Goal: Task Accomplishment & Management: Use online tool/utility

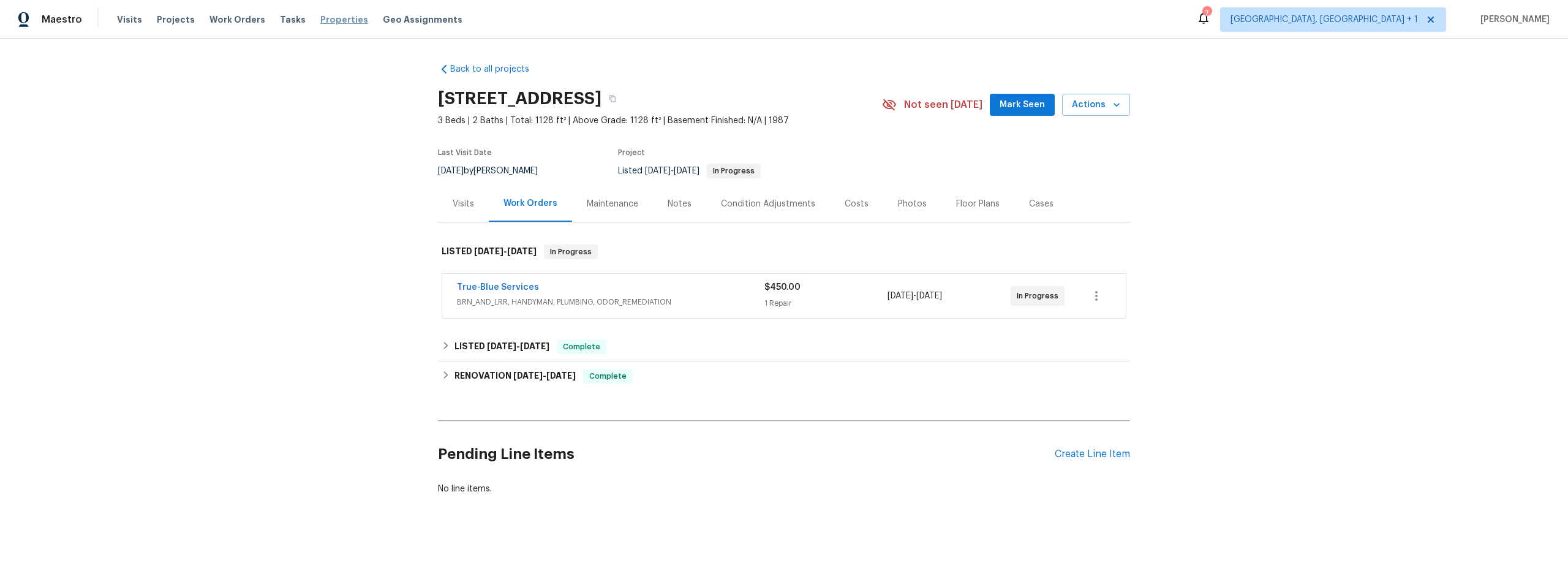
click at [321, 21] on span "Properties" at bounding box center [344, 20] width 48 height 12
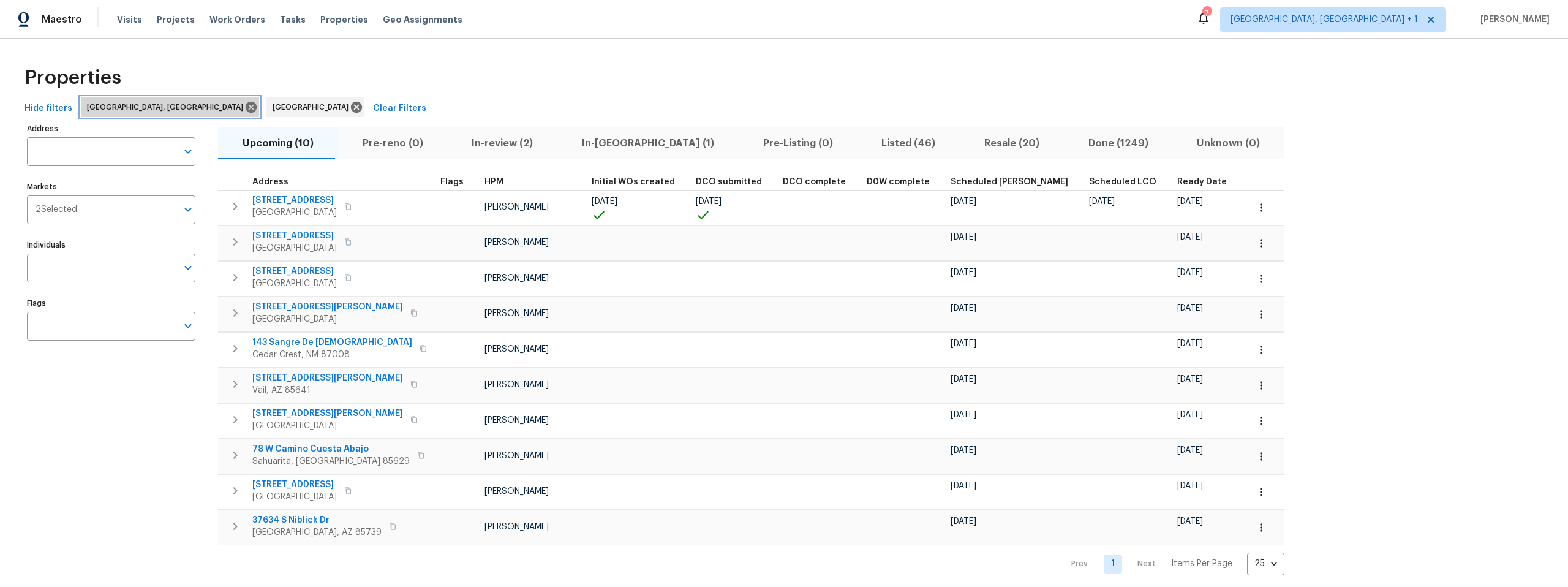
click at [246, 107] on icon at bounding box center [251, 107] width 11 height 11
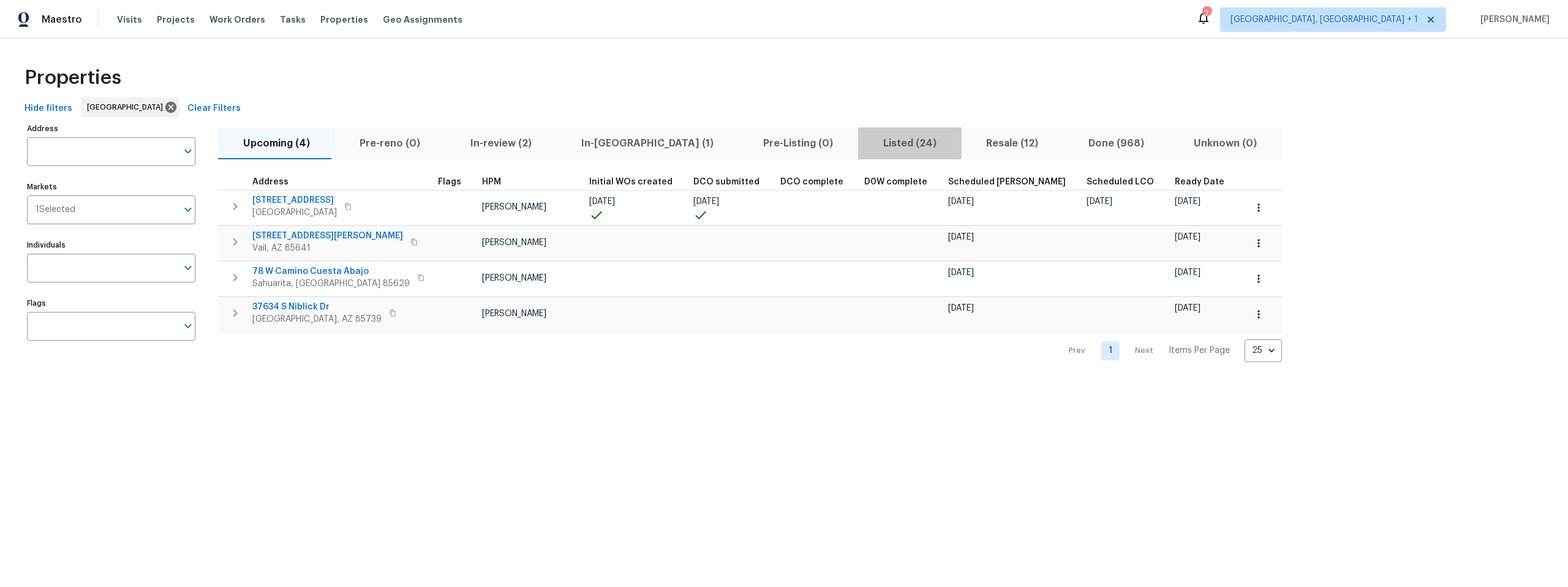
click at [865, 141] on span "Listed (24)" at bounding box center [909, 144] width 88 height 17
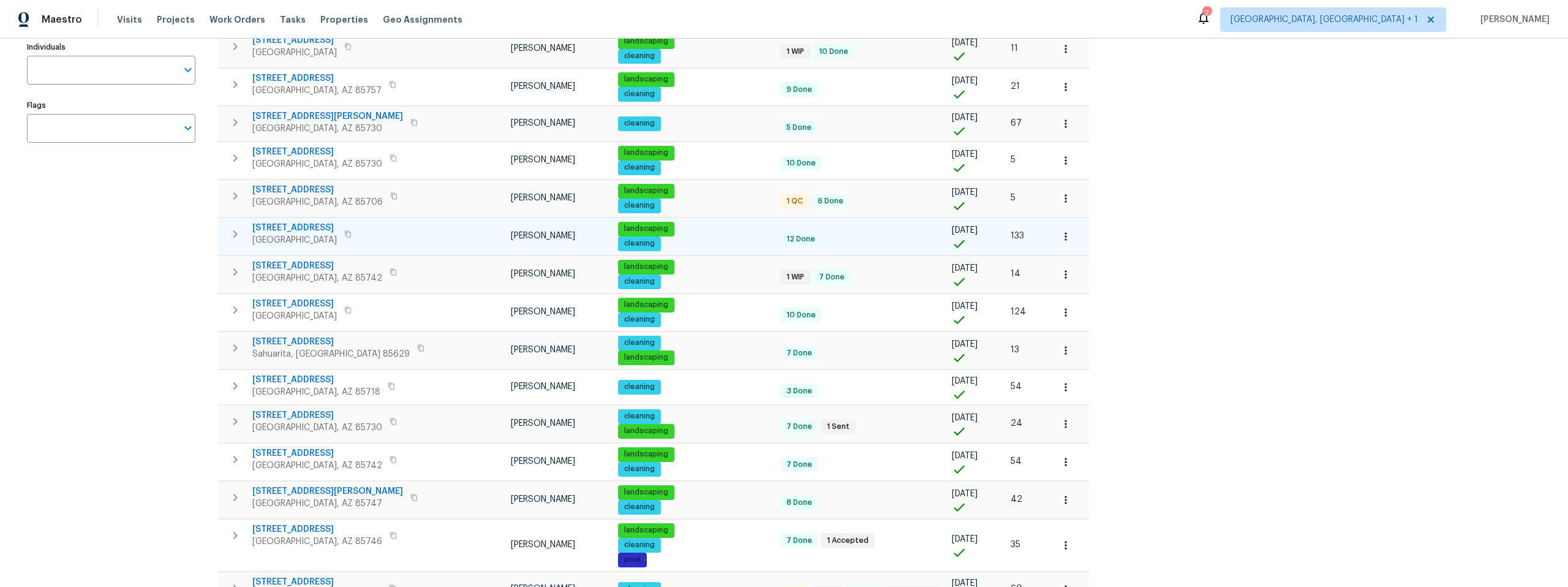
scroll to position [200, 0]
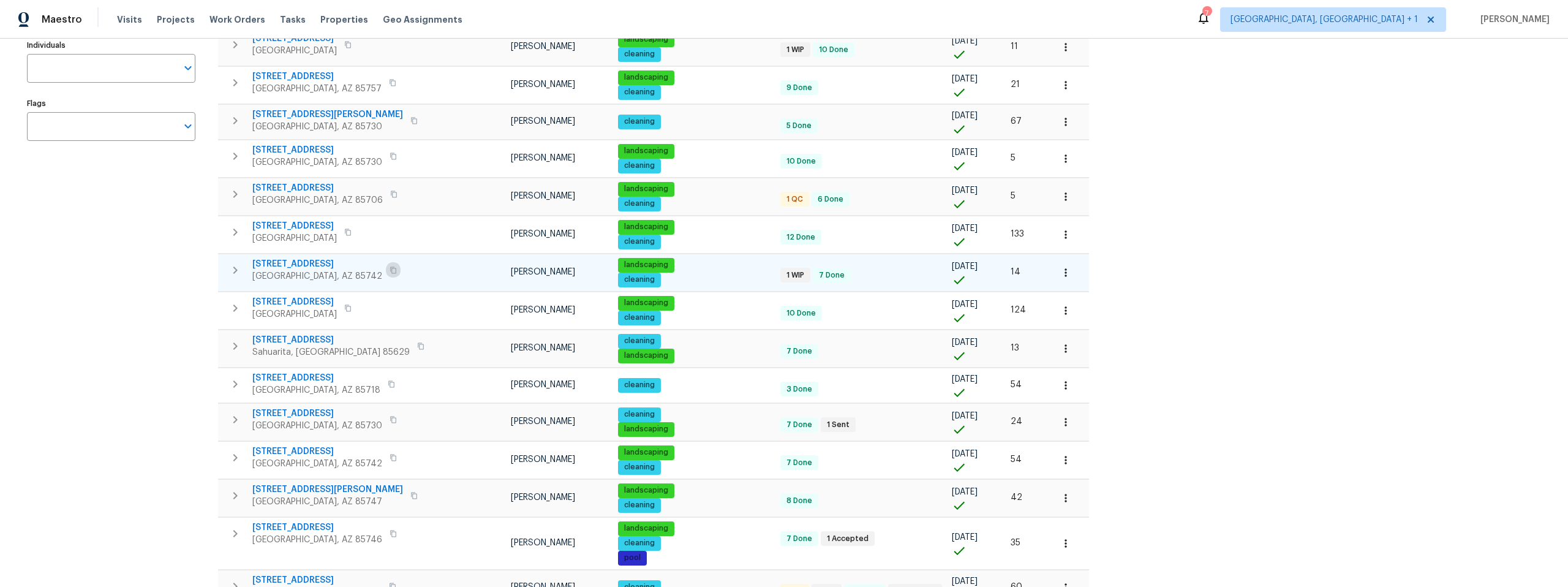
click at [390, 270] on icon "button" at bounding box center [393, 269] width 6 height 7
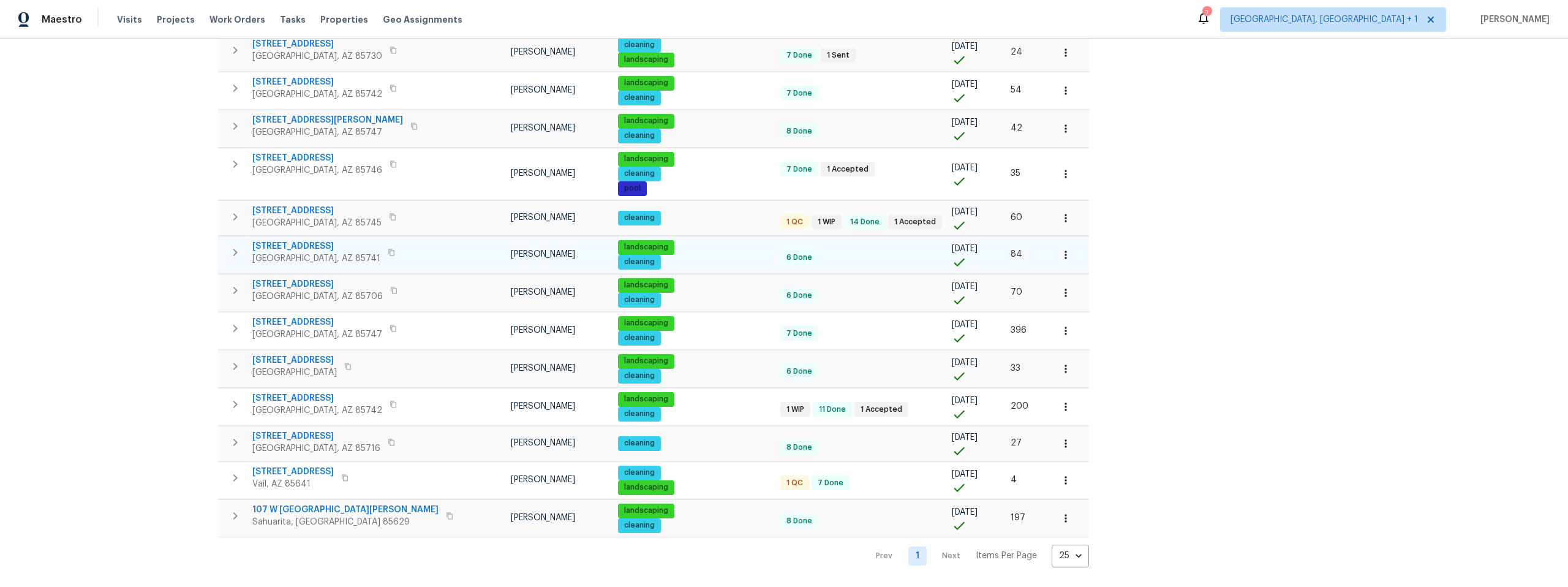
scroll to position [578, 0]
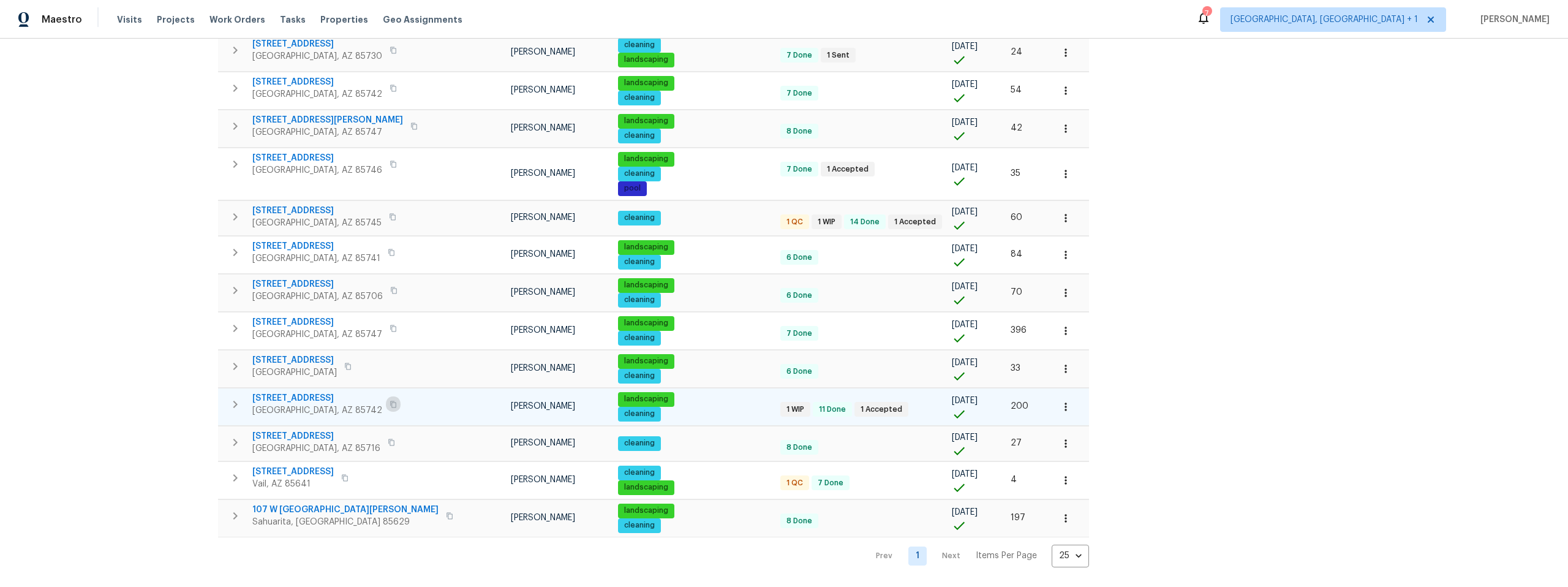
click at [389, 401] on icon "button" at bounding box center [393, 404] width 7 height 7
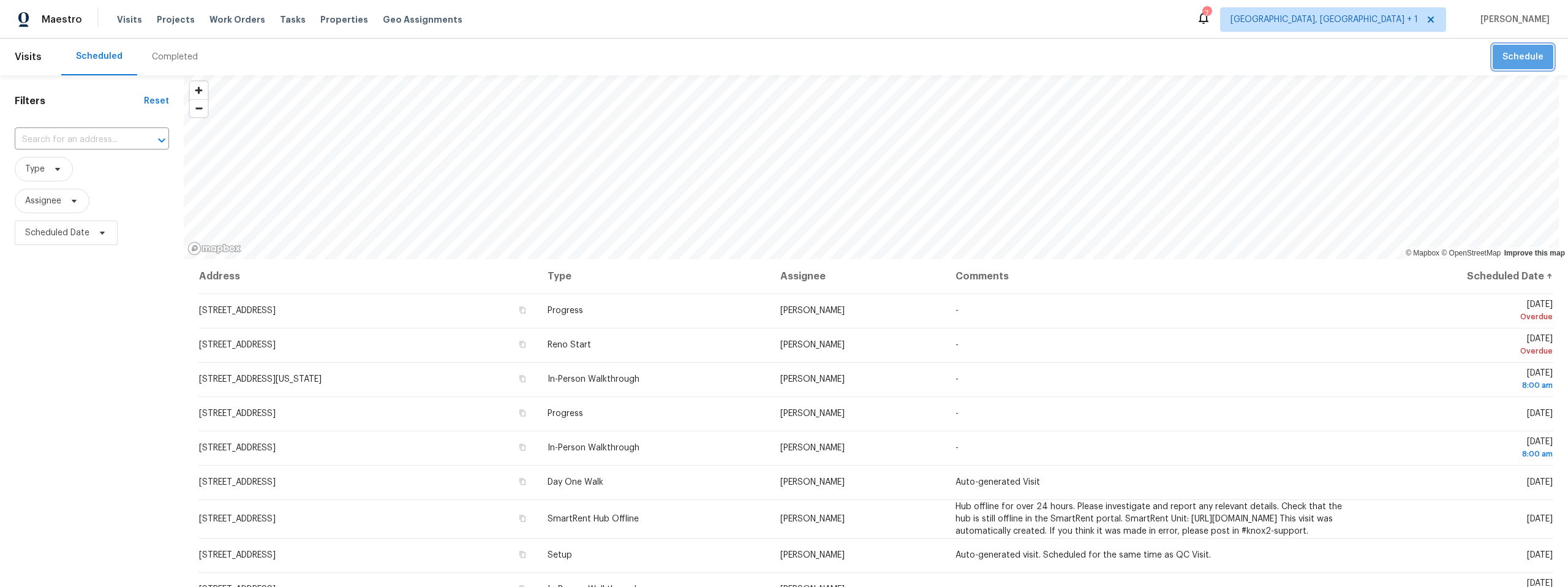
click at [1522, 62] on span "Schedule" at bounding box center [1522, 57] width 41 height 15
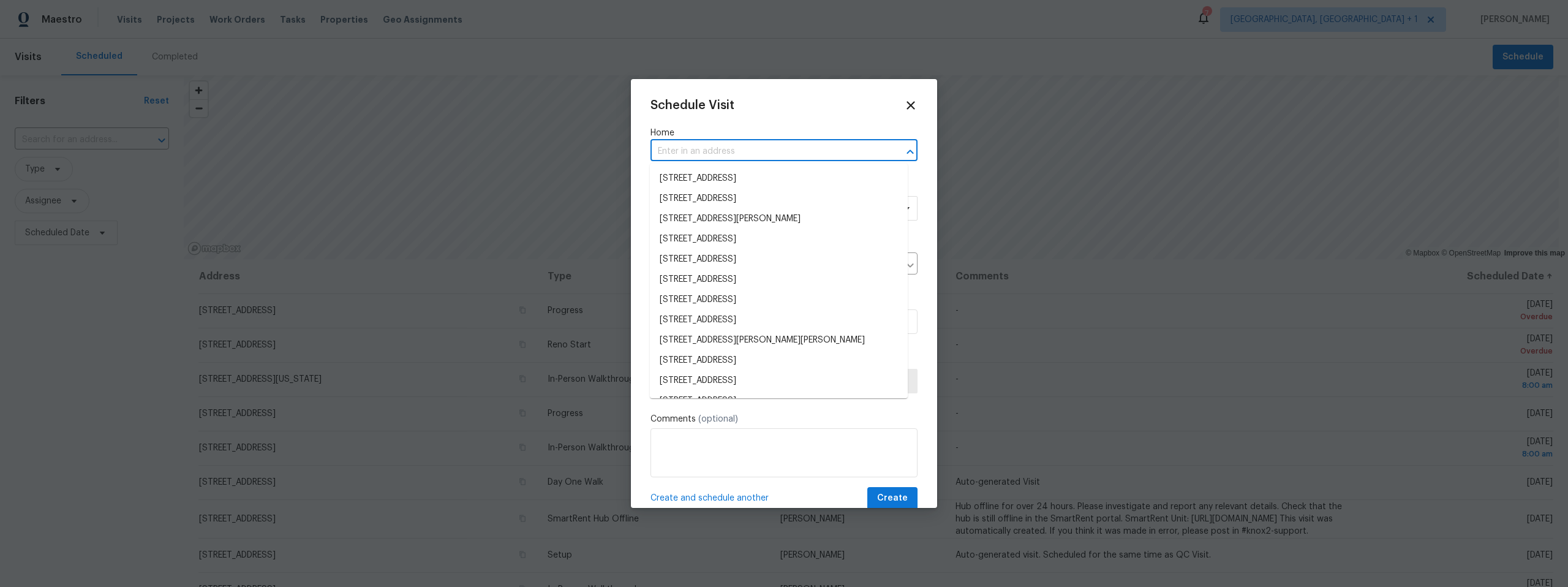
click at [747, 152] on input "text" at bounding box center [767, 152] width 233 height 19
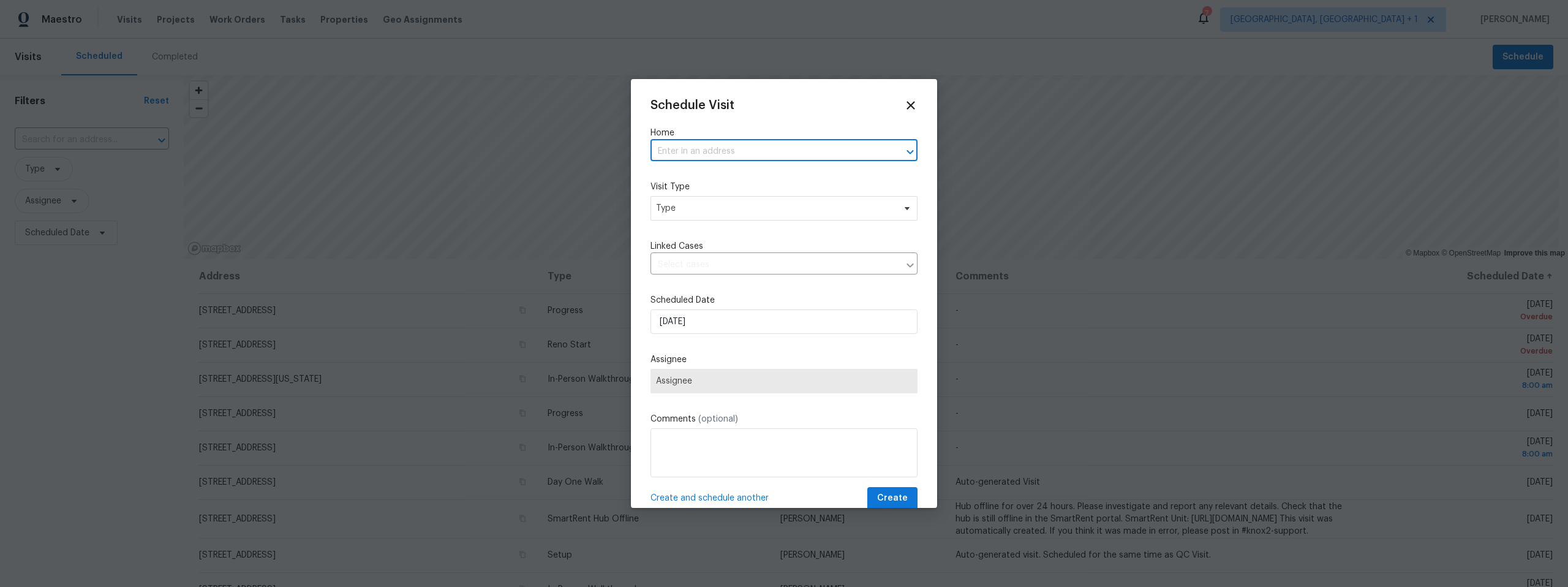
paste input "[STREET_ADDRESS]"
type input "[STREET_ADDRESS]"
click at [730, 178] on li "[STREET_ADDRESS]" at bounding box center [779, 178] width 258 height 20
click at [715, 210] on span "Type" at bounding box center [775, 208] width 238 height 12
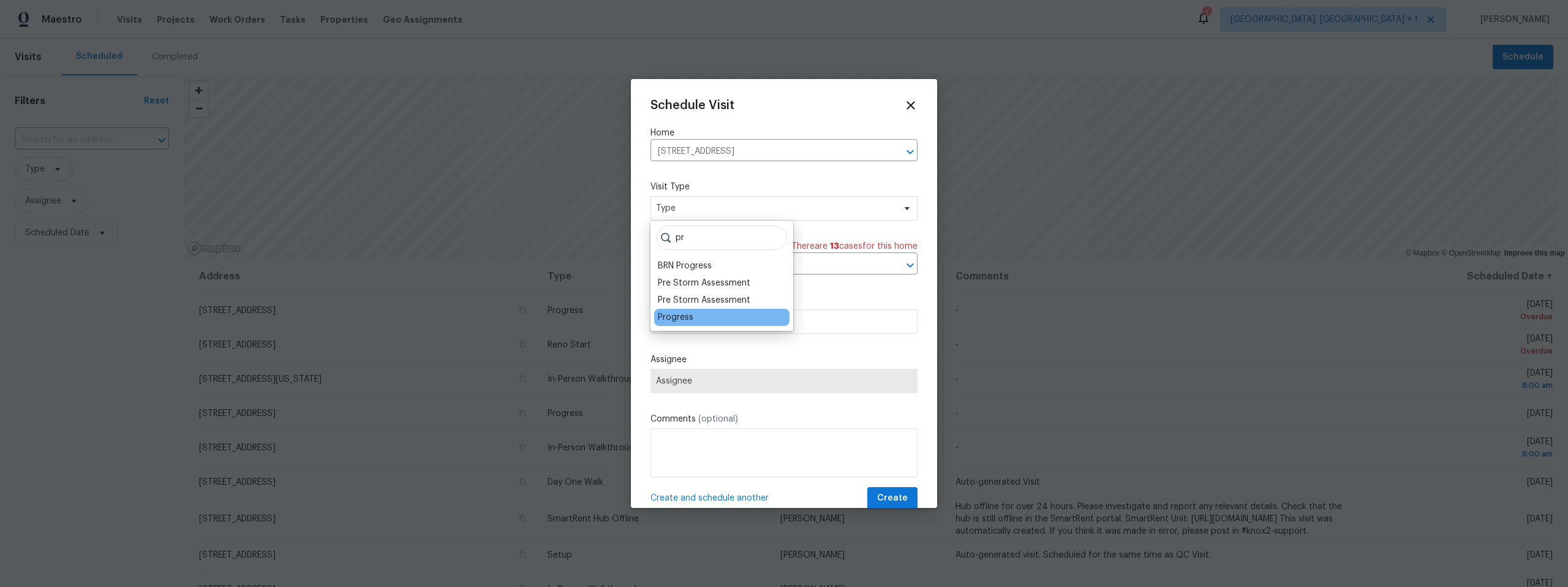
type input "pr"
click at [682, 315] on div "Progress" at bounding box center [675, 317] width 36 height 12
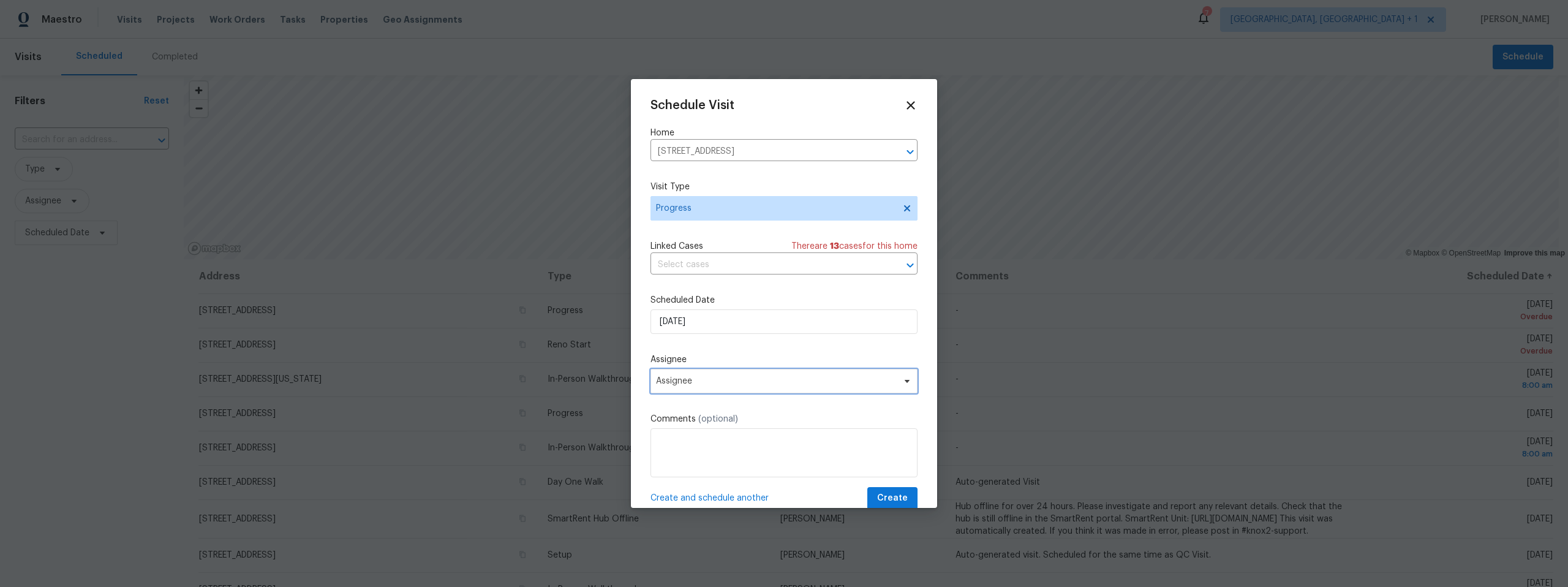
click at [727, 380] on span "Assignee" at bounding box center [775, 381] width 240 height 10
type input "joh"
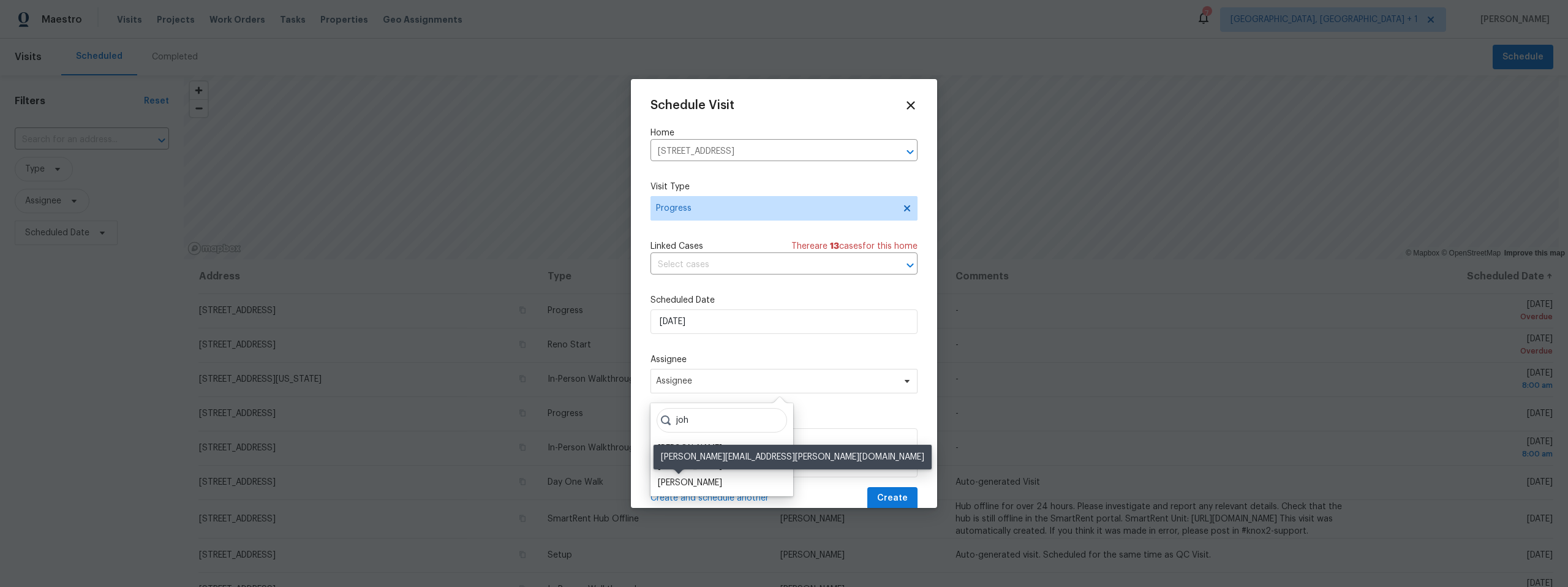
click at [687, 485] on div "[PERSON_NAME]" at bounding box center [690, 483] width 65 height 12
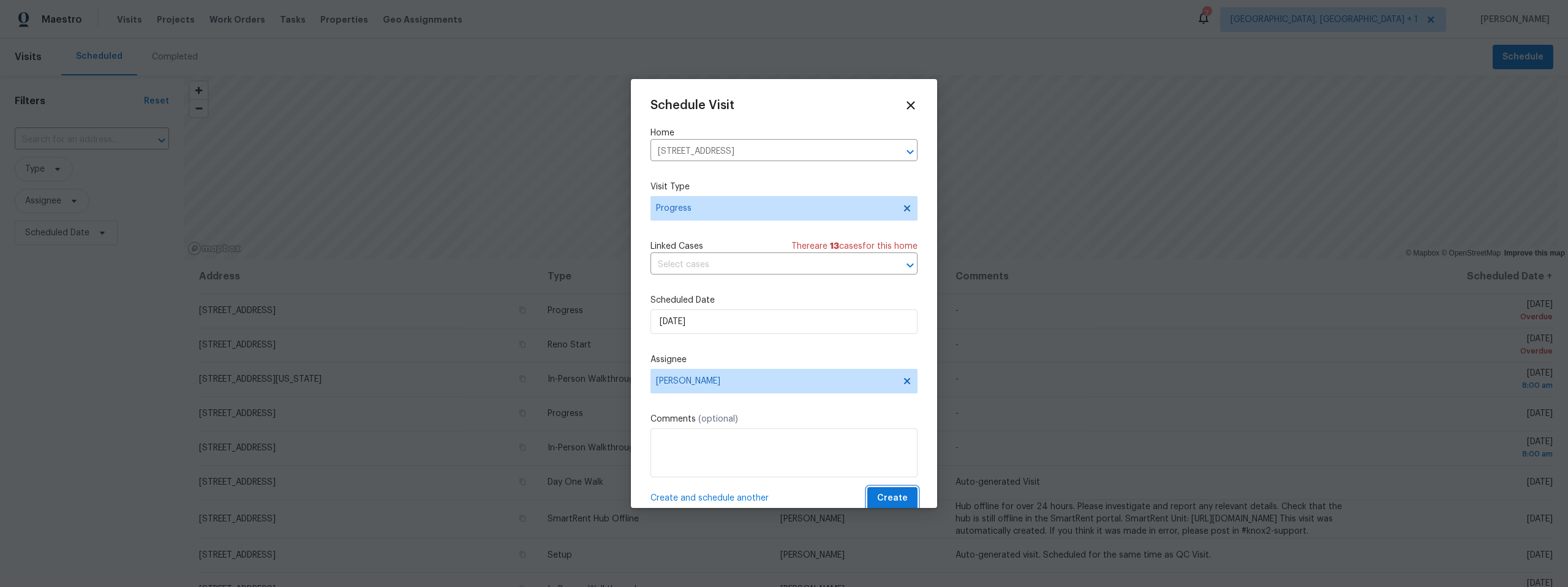
click at [877, 493] on span "Create" at bounding box center [892, 498] width 30 height 15
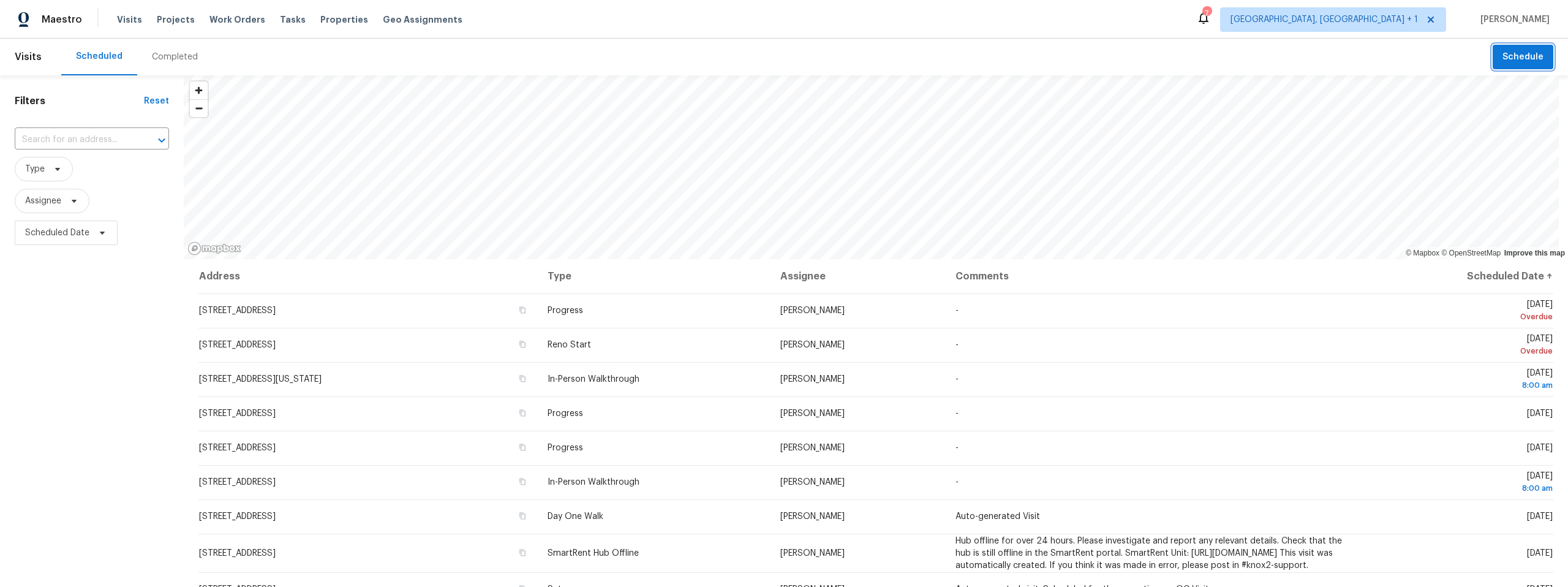
click at [1512, 60] on span "Schedule" at bounding box center [1522, 57] width 41 height 15
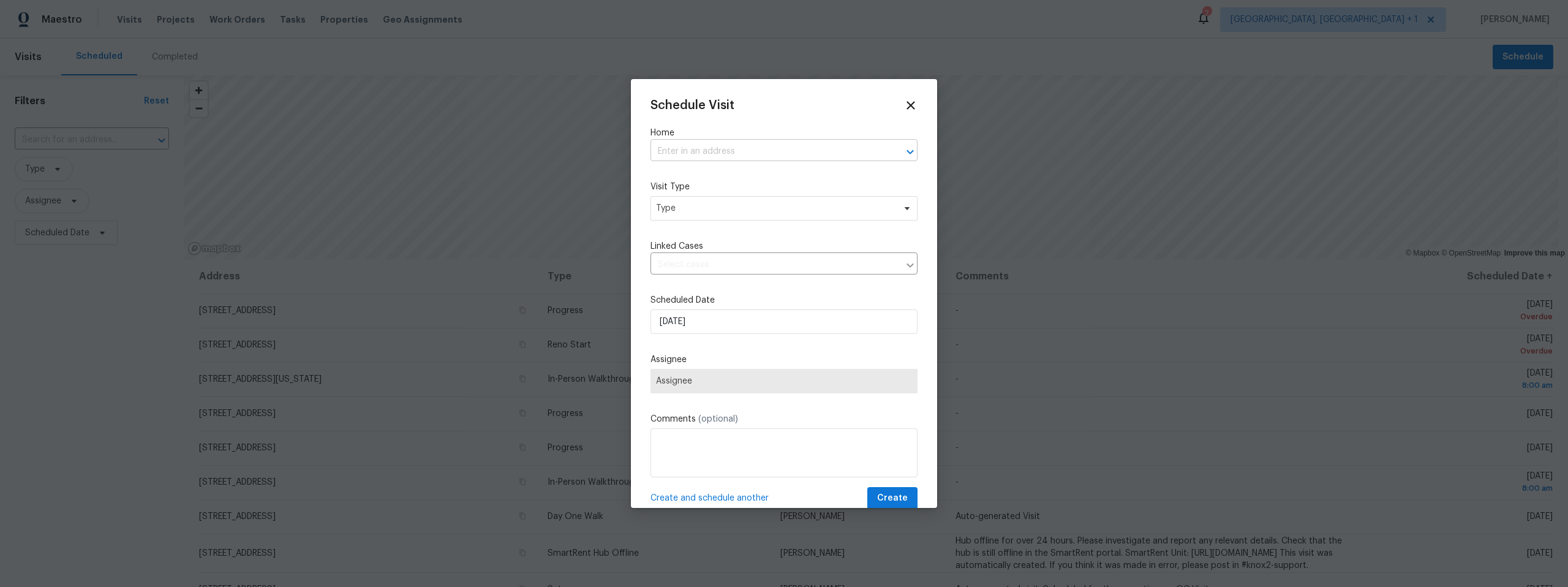
click at [701, 152] on input "text" at bounding box center [767, 152] width 233 height 19
paste input "[STREET_ADDRESS]"
type input "[STREET_ADDRESS]"
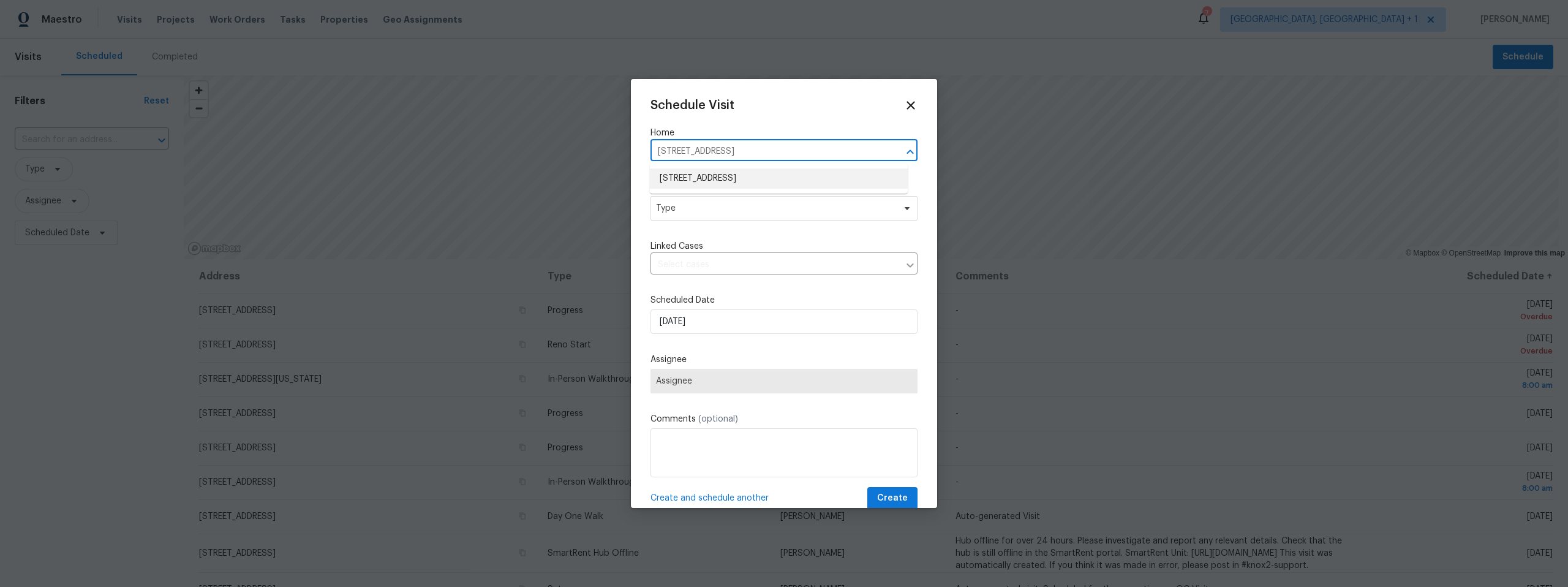
click at [736, 169] on li "[STREET_ADDRESS]" at bounding box center [779, 178] width 258 height 20
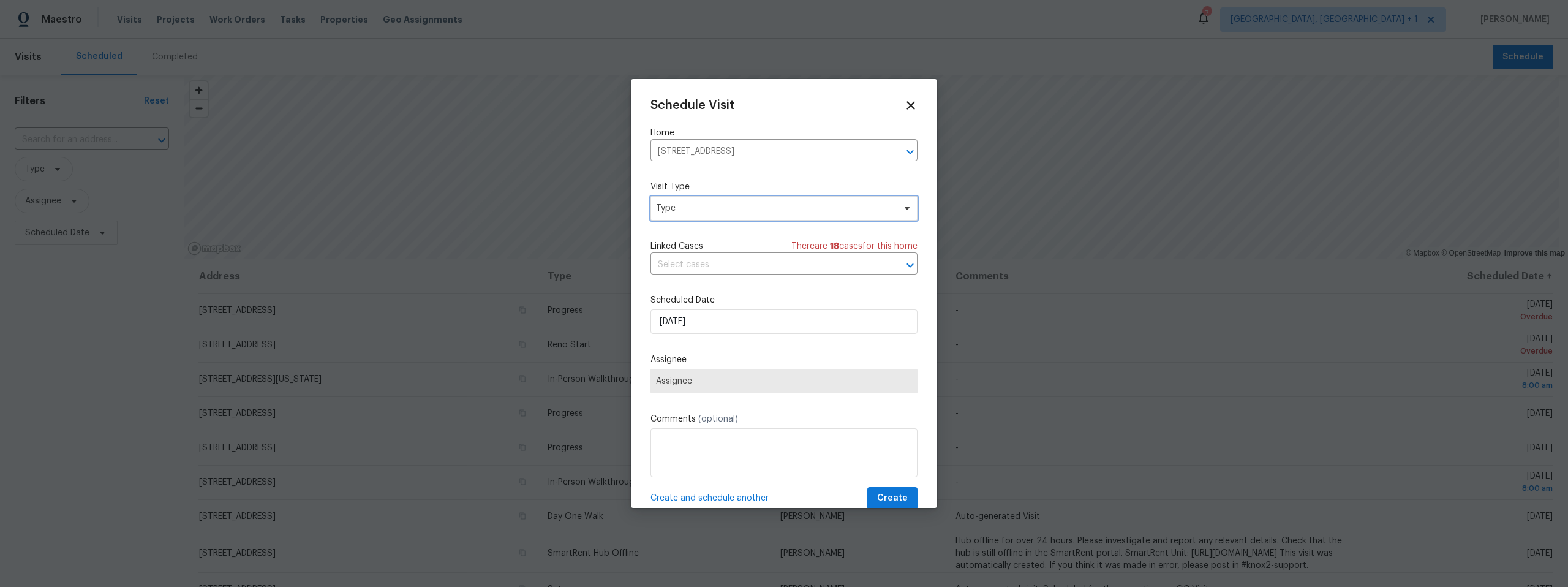
click at [733, 208] on span "Type" at bounding box center [775, 208] width 238 height 12
type input "pro"
click at [695, 279] on div "Progress" at bounding box center [722, 283] width 136 height 17
click at [672, 285] on div "Progress" at bounding box center [675, 283] width 36 height 12
click at [722, 379] on span "Assignee" at bounding box center [775, 381] width 240 height 10
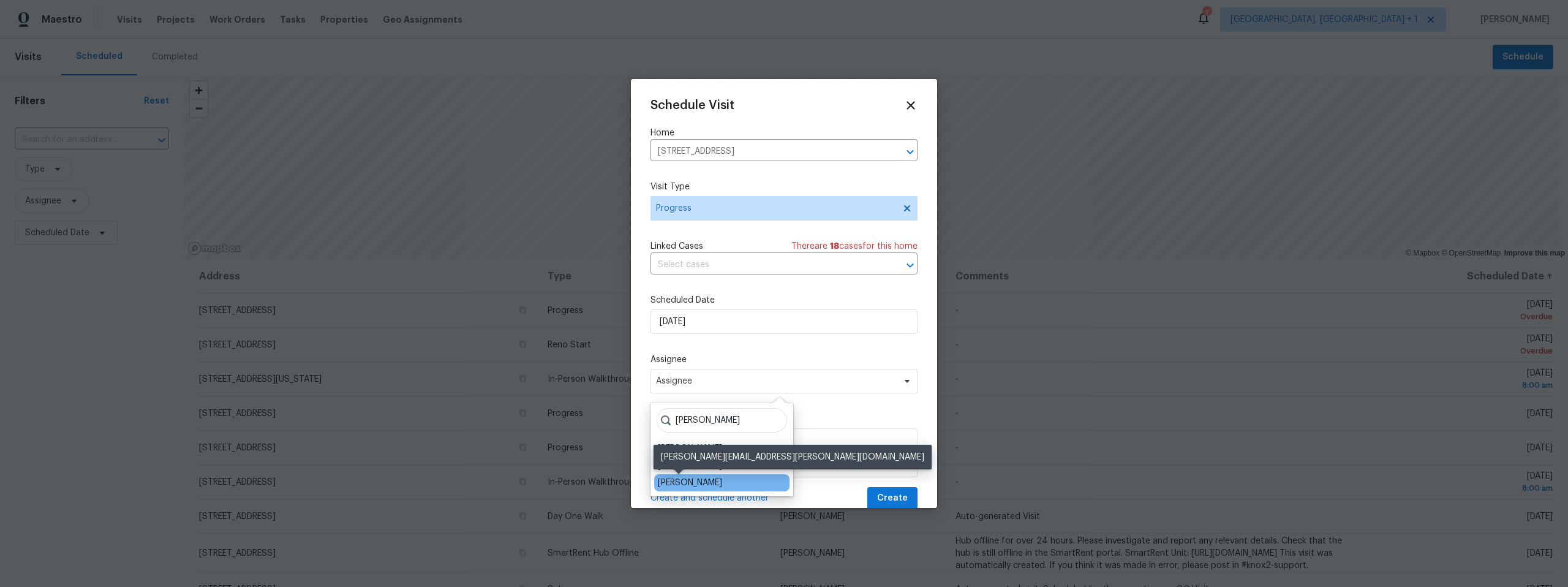
type input "[PERSON_NAME]"
click at [693, 478] on div "[PERSON_NAME]" at bounding box center [690, 483] width 65 height 12
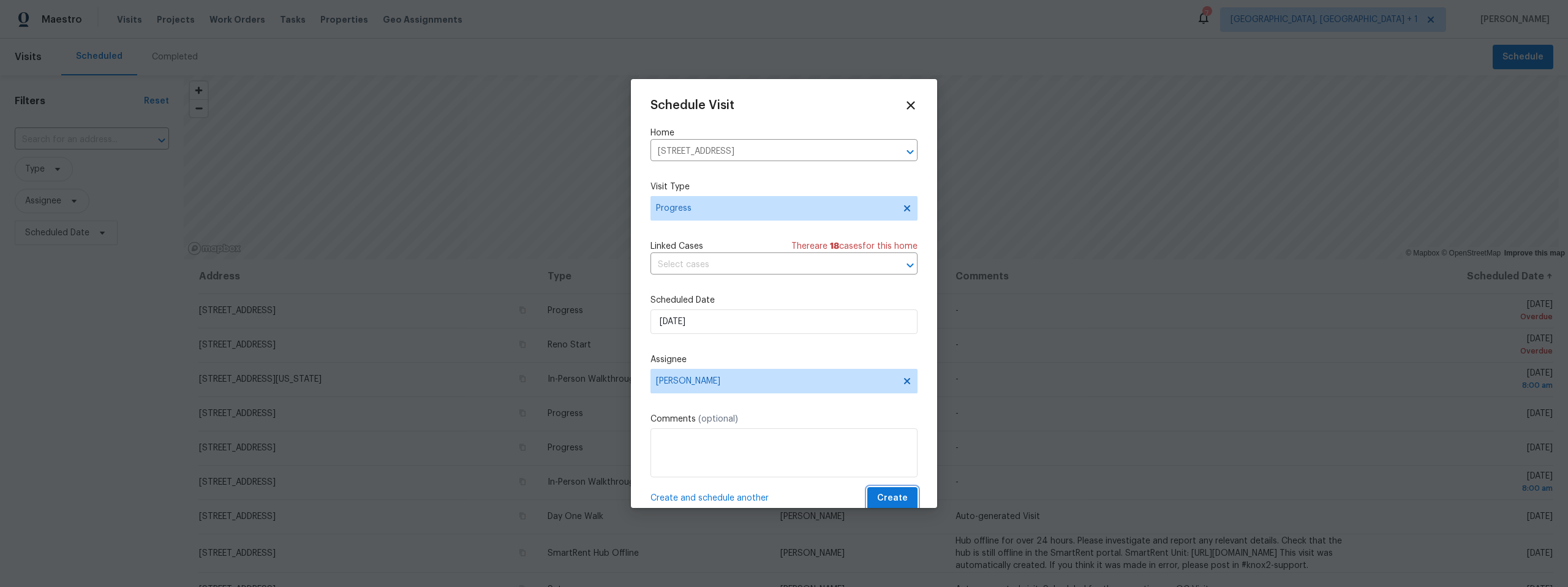
click at [867, 494] on button "Create" at bounding box center [892, 498] width 50 height 22
